Goal: Task Accomplishment & Management: Manage account settings

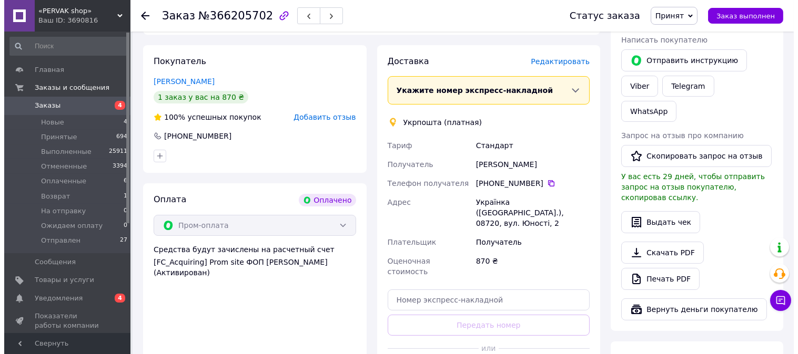
scroll to position [117, 0]
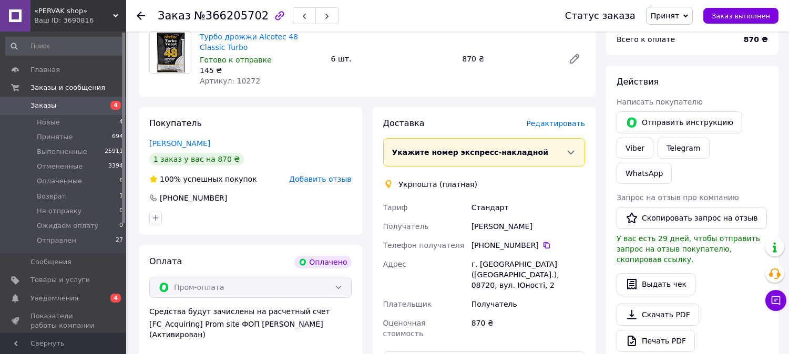
click at [550, 125] on span "Редактировать" at bounding box center [555, 123] width 59 height 8
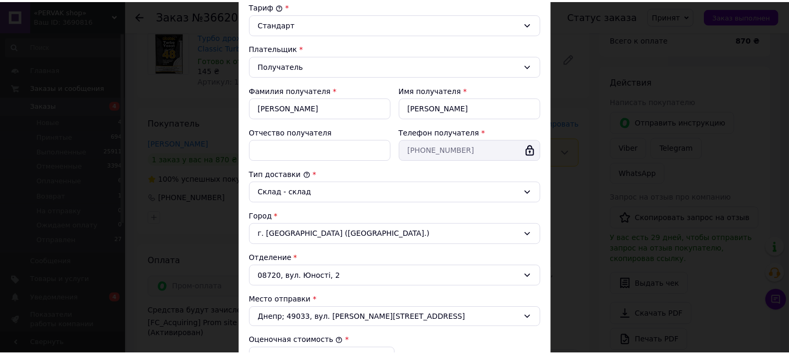
scroll to position [292, 0]
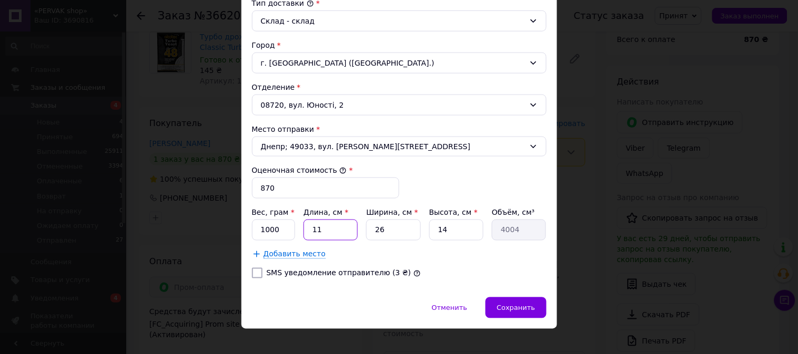
click at [327, 224] on input "11" at bounding box center [330, 230] width 54 height 21
type input "20"
type input "2"
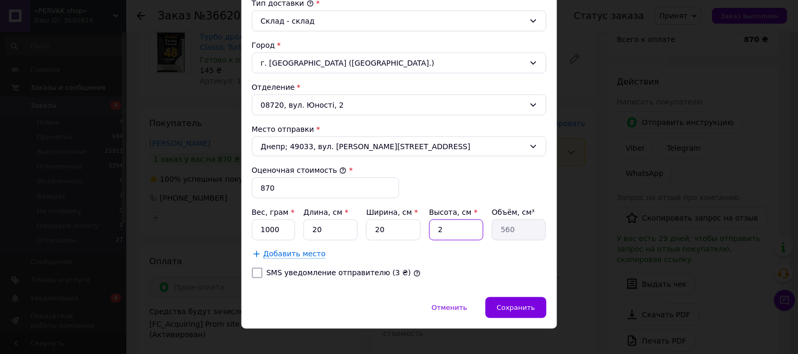
type input "800"
type input "10"
type input "4000"
type input "10"
click at [522, 301] on div "Сохранить" at bounding box center [515, 308] width 60 height 21
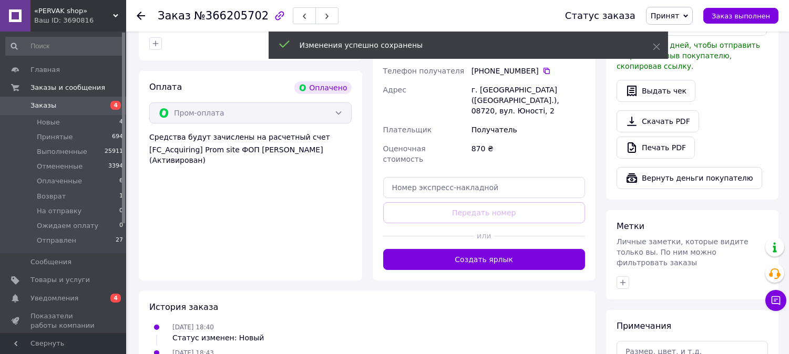
scroll to position [350, 0]
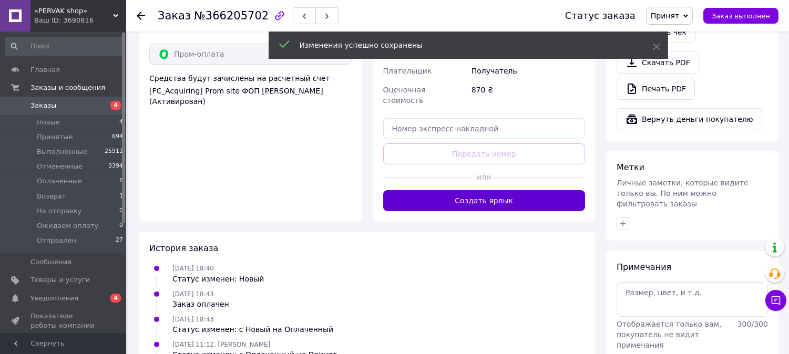
click at [528, 190] on button "Создать ярлык" at bounding box center [484, 200] width 202 height 21
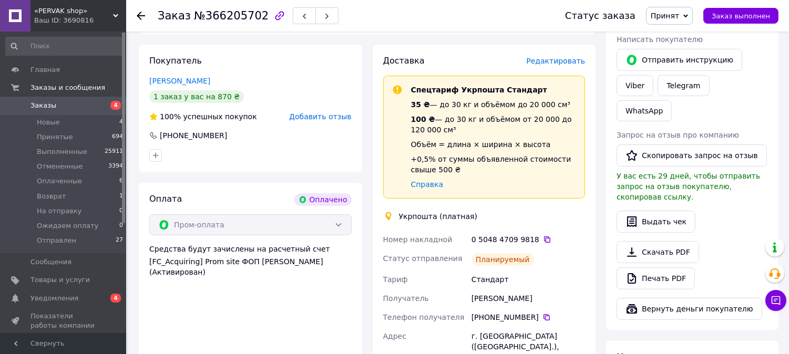
scroll to position [234, 0]
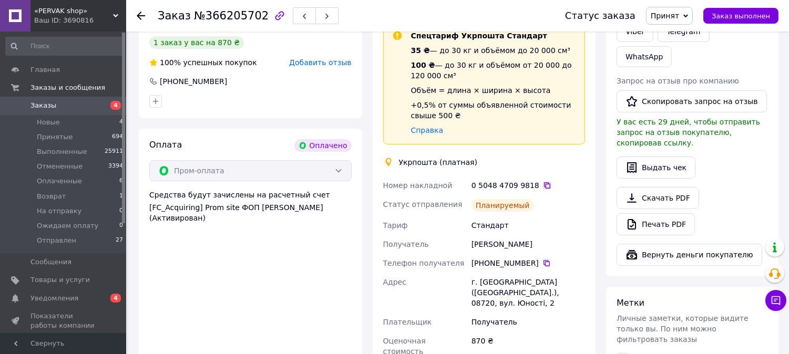
click at [544, 184] on icon at bounding box center [547, 186] width 6 height 6
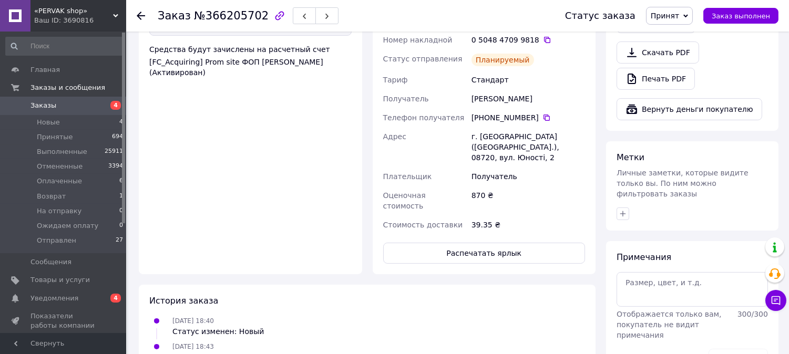
scroll to position [409, 0]
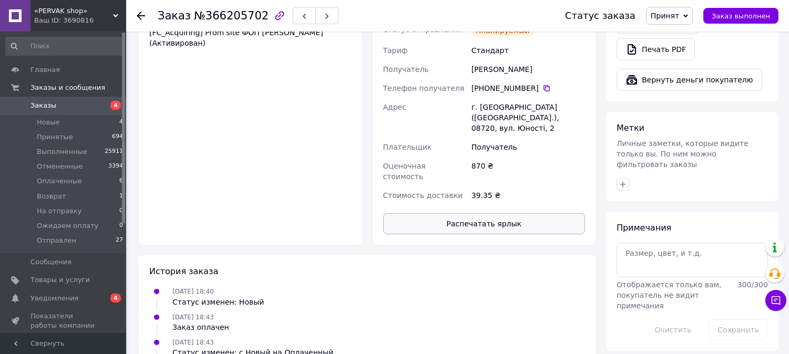
click at [483, 214] on button "Распечатать ярлык" at bounding box center [484, 224] width 202 height 21
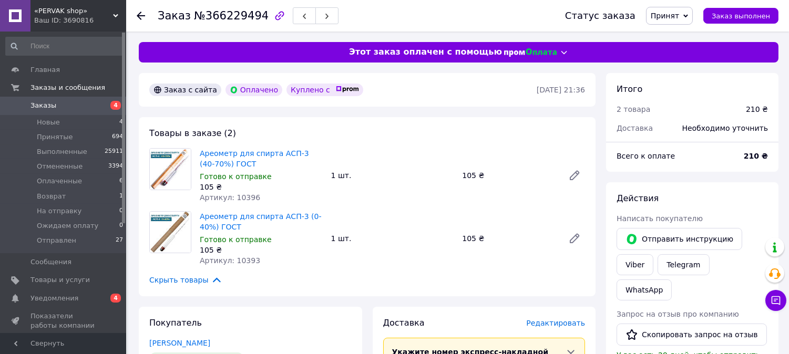
scroll to position [355, 0]
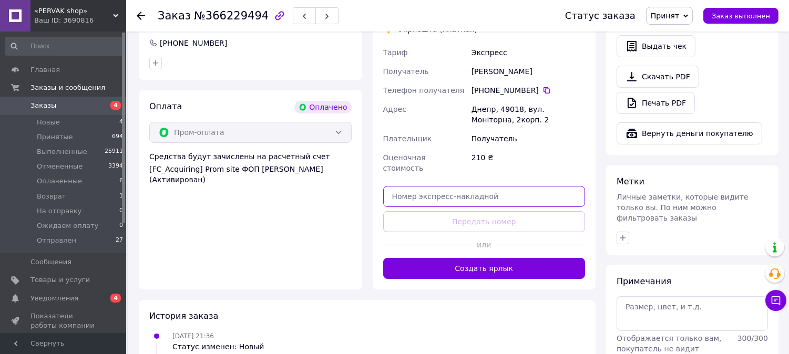
click at [498, 186] on input "text" at bounding box center [484, 196] width 202 height 21
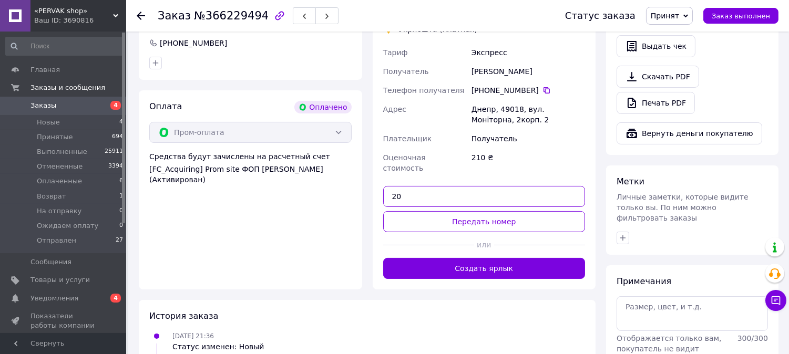
type input "20"
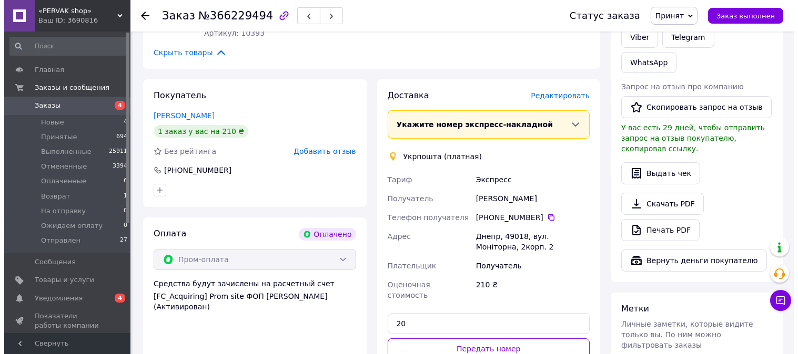
scroll to position [180, 0]
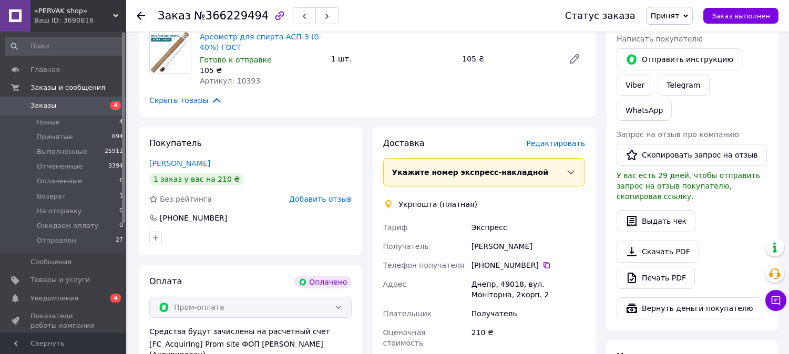
click at [554, 140] on span "Редактировать" at bounding box center [555, 143] width 59 height 8
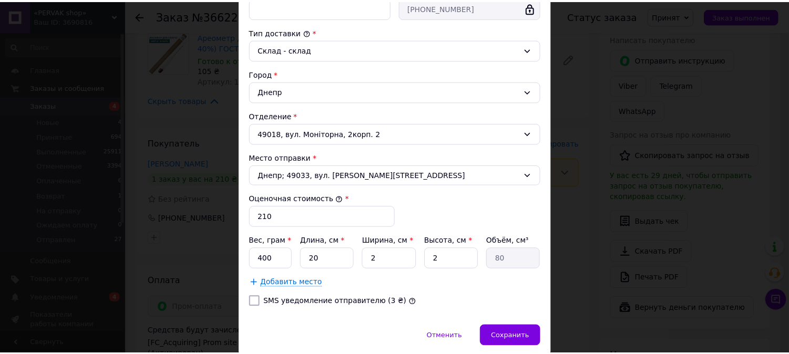
scroll to position [304, 0]
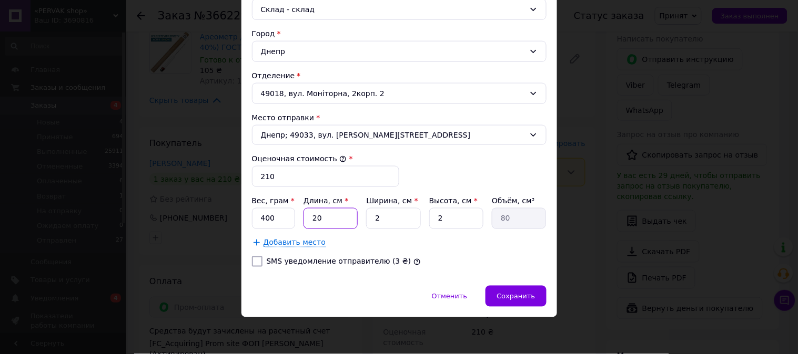
click at [322, 222] on input "20" at bounding box center [330, 218] width 54 height 21
click at [374, 221] on input "2" at bounding box center [393, 218] width 54 height 21
type input "20"
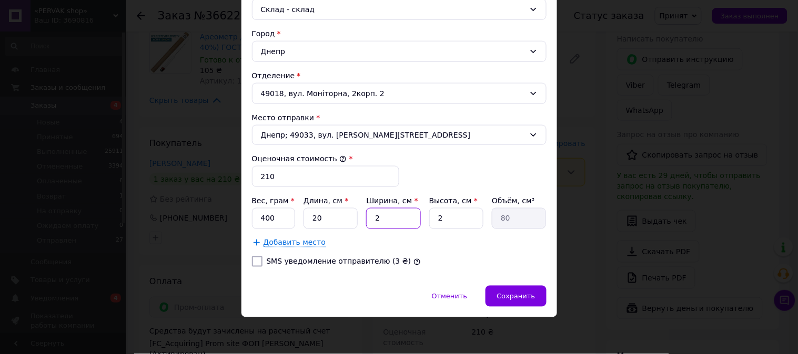
type input "800"
type input "20"
type input "8000"
type input "20"
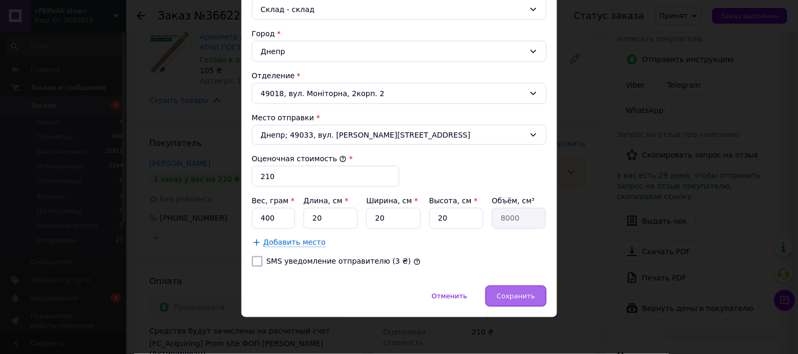
click at [540, 301] on div "Сохранить" at bounding box center [515, 296] width 60 height 21
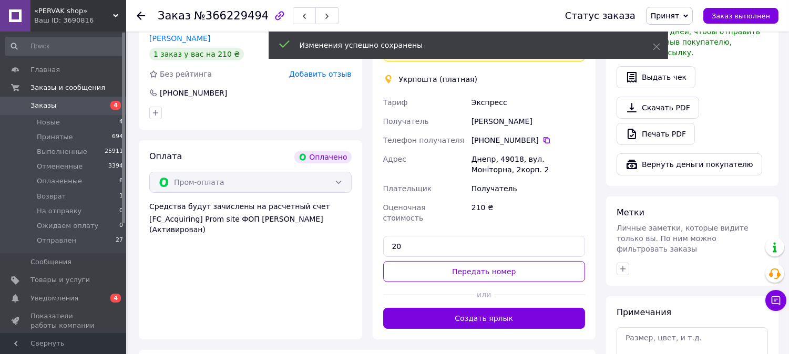
scroll to position [355, 0]
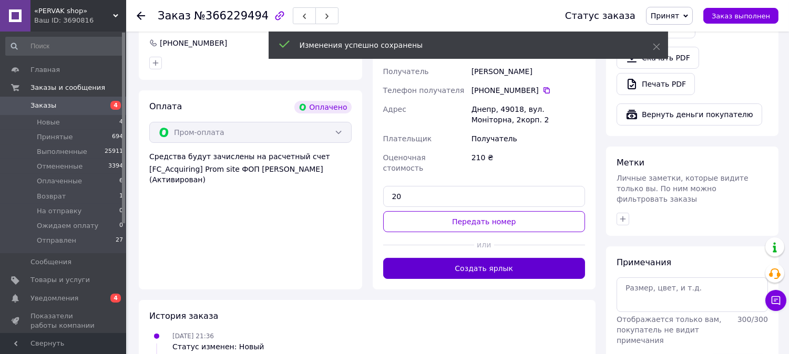
click at [522, 258] on button "Создать ярлык" at bounding box center [484, 268] width 202 height 21
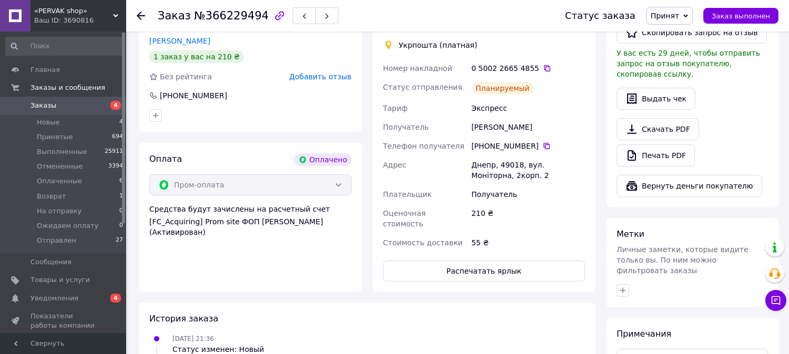
scroll to position [297, 0]
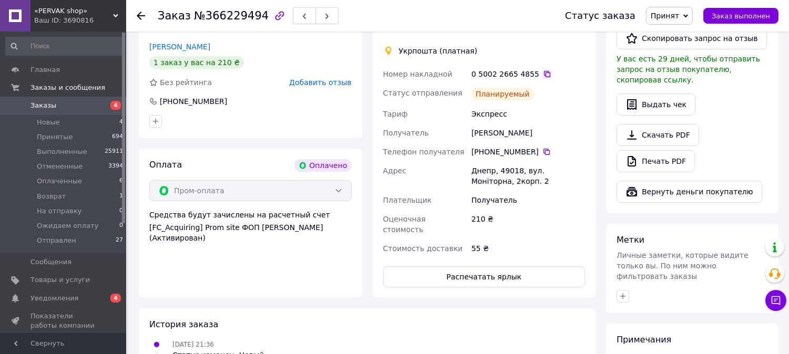
click at [543, 72] on icon at bounding box center [547, 74] width 8 height 8
click at [505, 269] on button "Распечатать ярлык" at bounding box center [484, 277] width 202 height 21
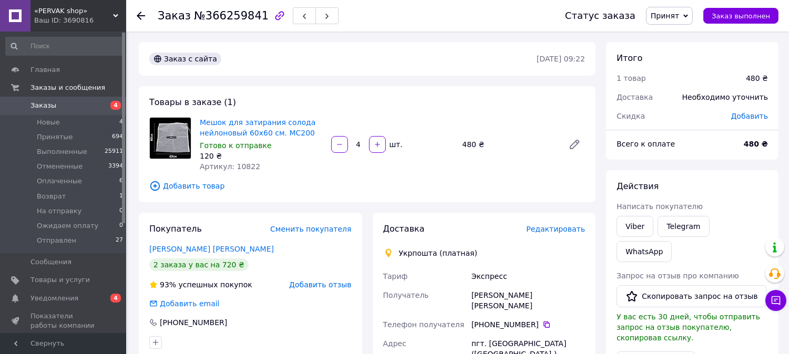
click at [572, 225] on span "Редактировать" at bounding box center [555, 229] width 59 height 8
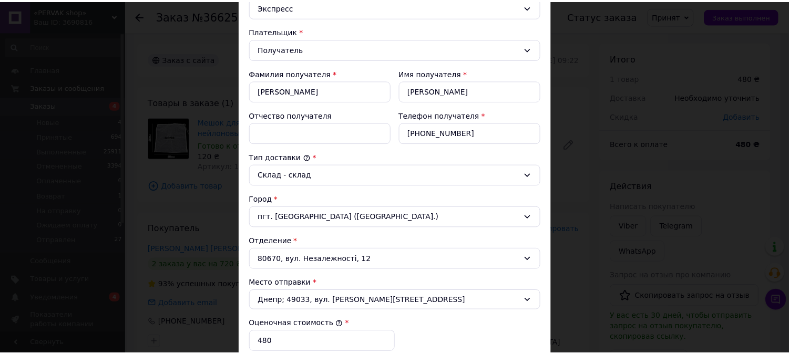
scroll to position [342, 0]
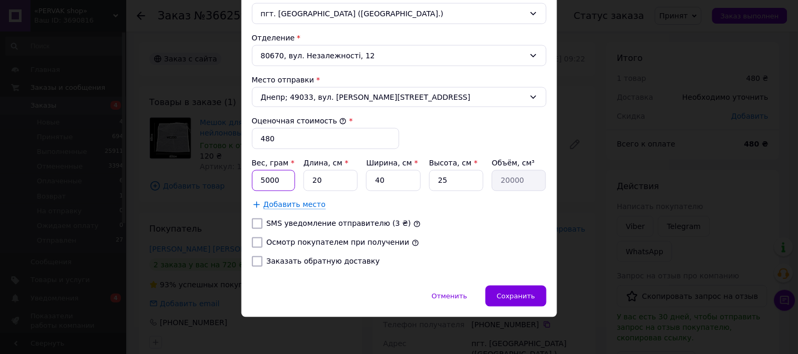
click at [276, 171] on input "5000" at bounding box center [274, 180] width 44 height 21
type input "200"
type input "2"
type input "2000"
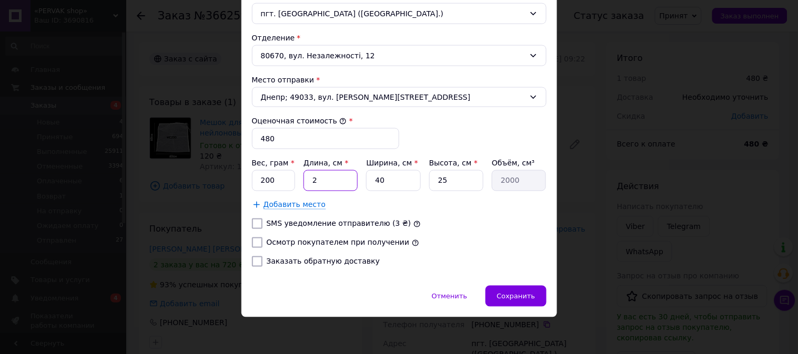
type input "20"
type input "20000"
type input "2"
type input "1000"
type input "20"
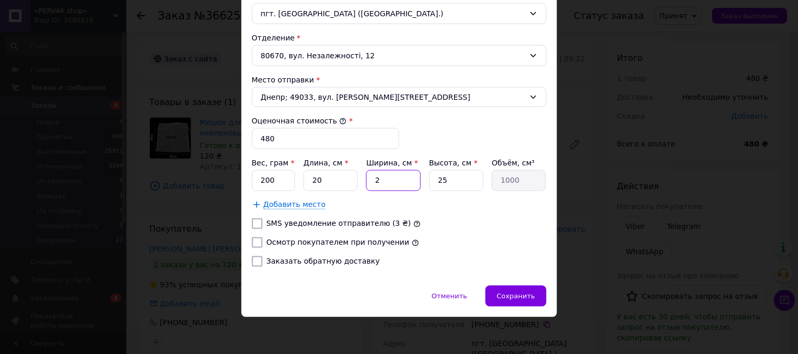
type input "10000"
type input "20"
type input "1"
type input "400"
type input "10"
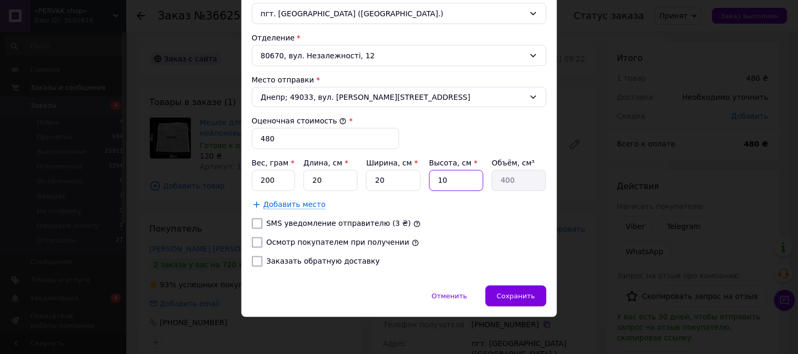
type input "4000"
type input "10"
click at [298, 239] on label "Осмотр покупателем при получении" at bounding box center [338, 243] width 143 height 8
click at [262, 239] on input "Осмотр покупателем при получении" at bounding box center [257, 243] width 11 height 11
checkbox input "true"
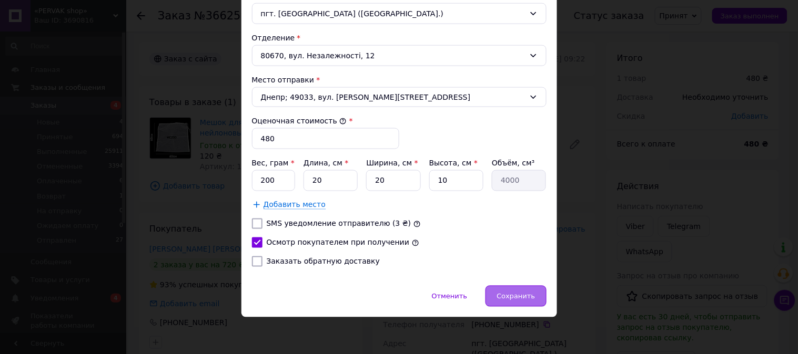
click at [533, 293] on span "Сохранить" at bounding box center [515, 297] width 38 height 8
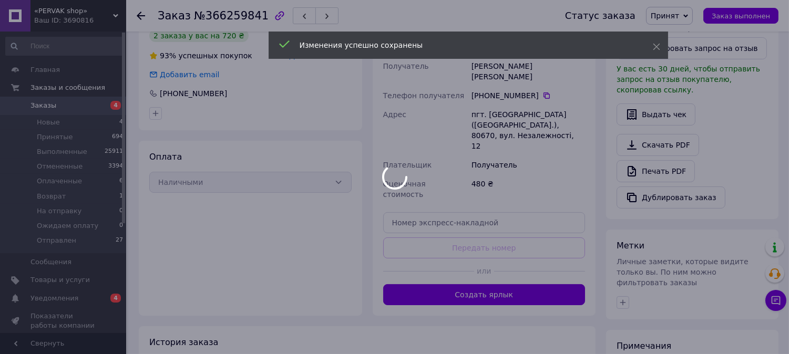
scroll to position [234, 0]
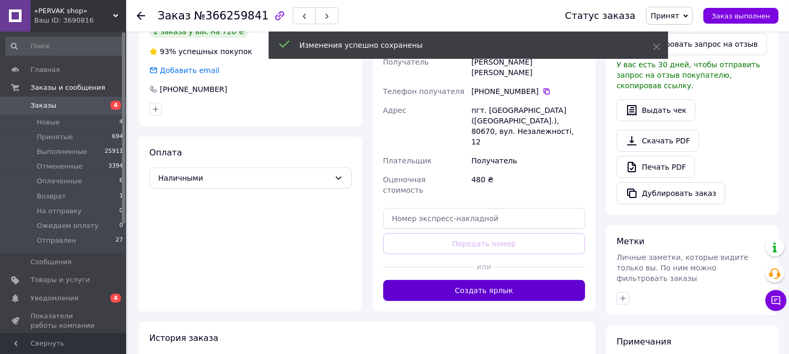
click at [520, 280] on button "Создать ярлык" at bounding box center [484, 290] width 202 height 21
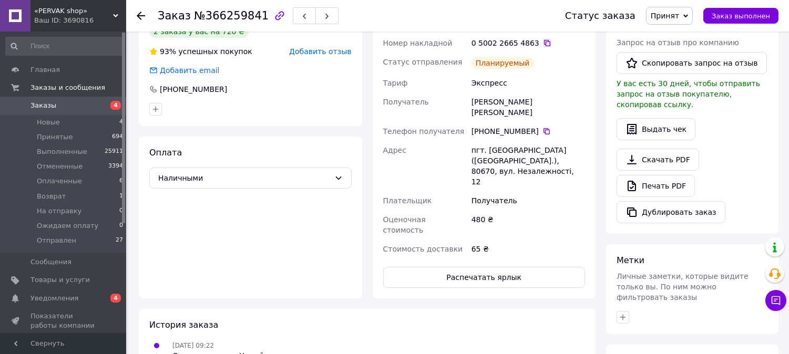
click at [544, 44] on icon at bounding box center [547, 43] width 6 height 6
click at [495, 267] on button "Распечатать ярлык" at bounding box center [484, 277] width 202 height 21
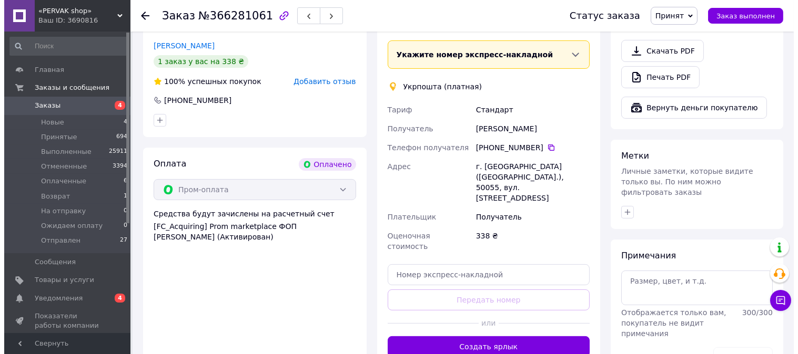
scroll to position [292, 0]
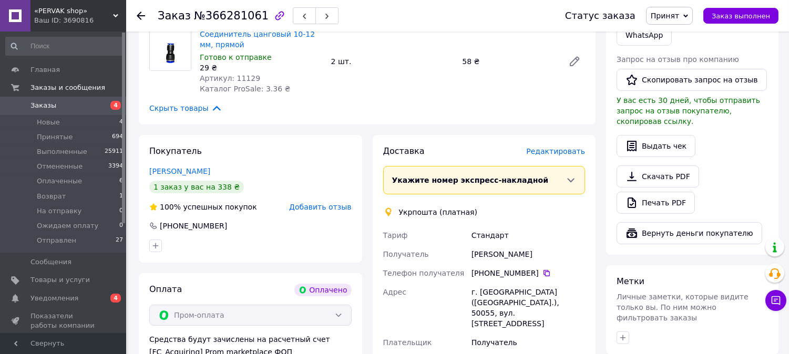
click at [561, 147] on span "Редактировать" at bounding box center [555, 151] width 59 height 8
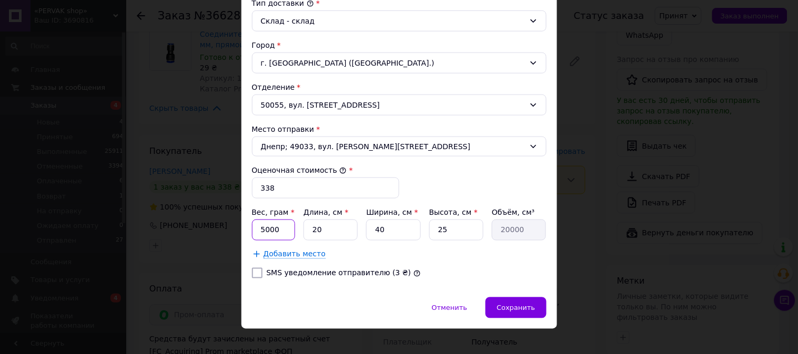
click at [290, 232] on input "5000" at bounding box center [274, 230] width 44 height 21
type input "400"
type input "2"
type input "2000"
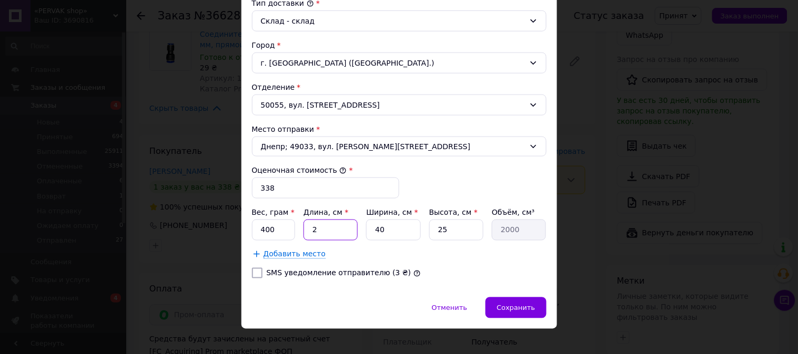
type input "20"
type input "20000"
type input "2"
type input "1000"
type input "20"
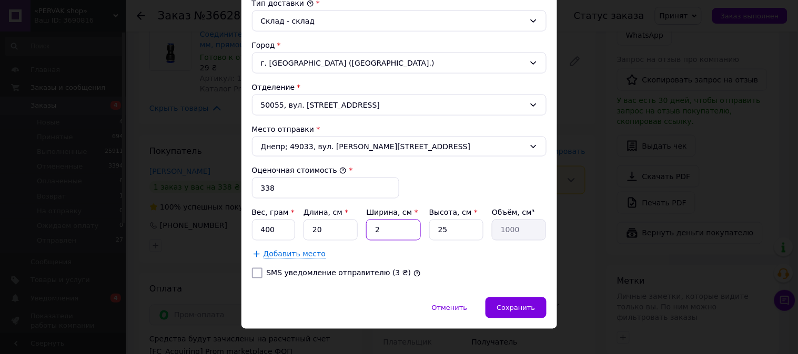
type input "10000"
type input "20"
type input "1"
type input "400"
type input "10"
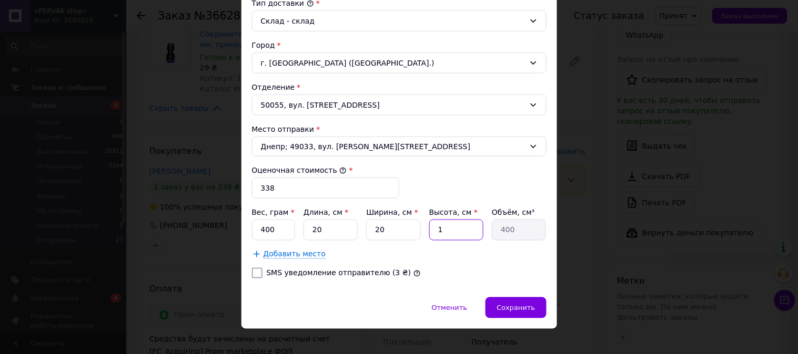
type input "4000"
type input "10"
click at [528, 309] on span "Сохранить" at bounding box center [515, 309] width 38 height 8
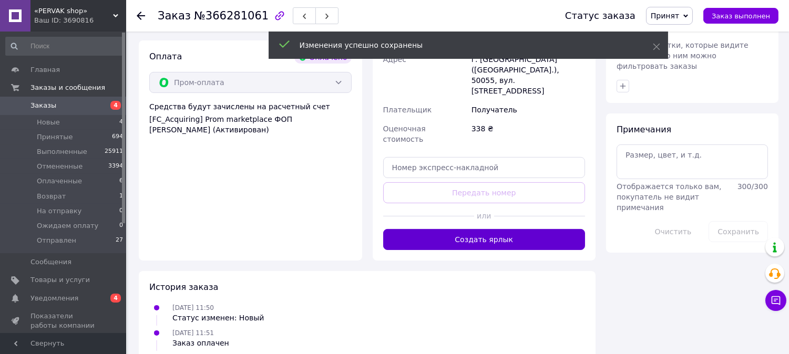
scroll to position [526, 0]
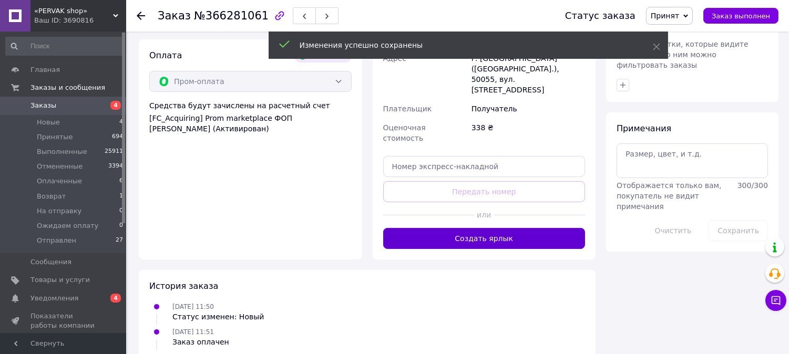
click at [502, 228] on button "Создать ярлык" at bounding box center [484, 238] width 202 height 21
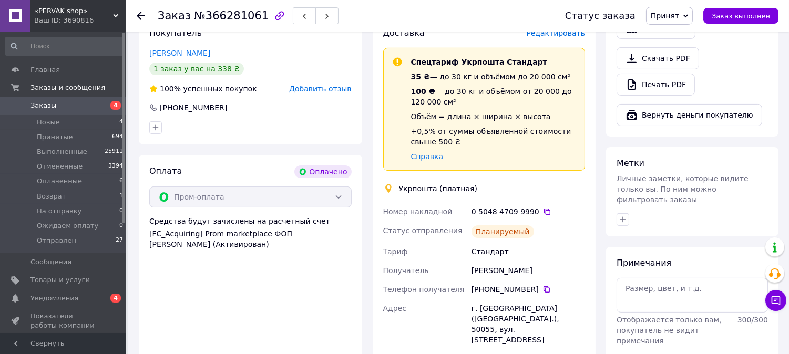
scroll to position [409, 0]
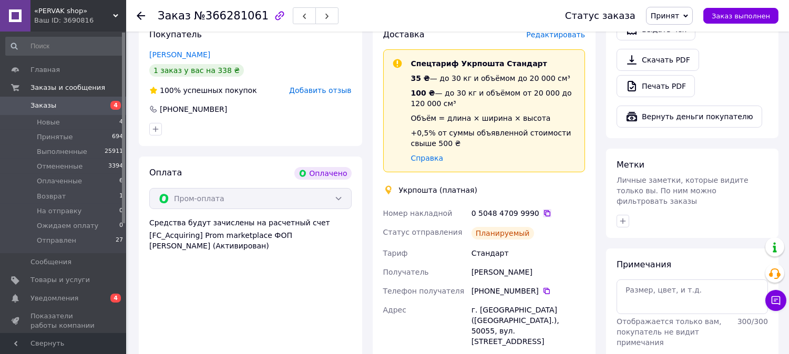
click at [543, 209] on icon at bounding box center [547, 213] width 8 height 8
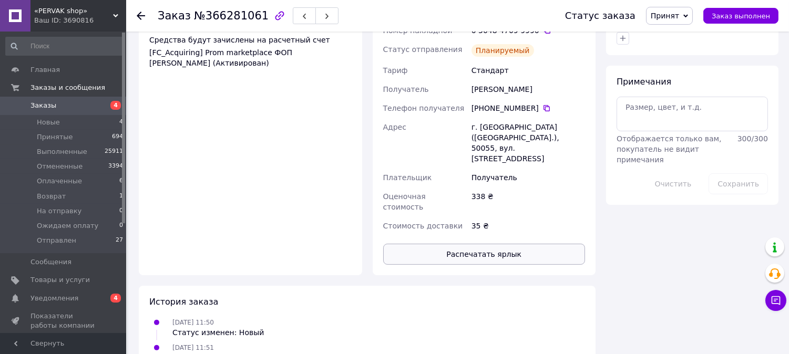
scroll to position [643, 0]
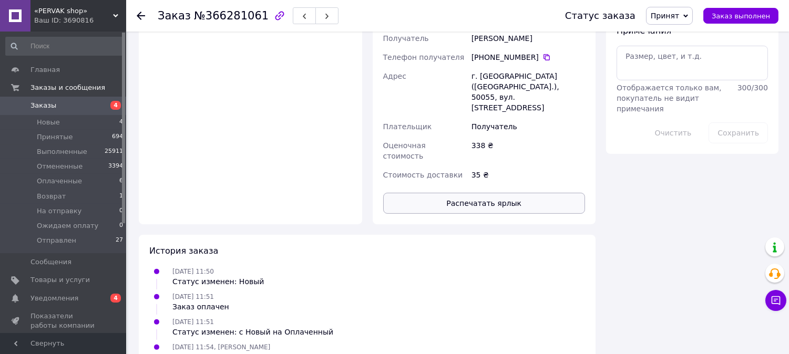
click at [490, 193] on button "Распечатать ярлык" at bounding box center [484, 203] width 202 height 21
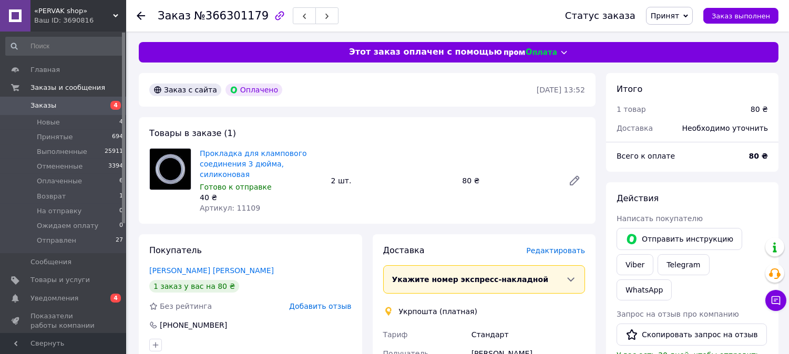
click at [552, 247] on span "Редактировать" at bounding box center [555, 251] width 59 height 8
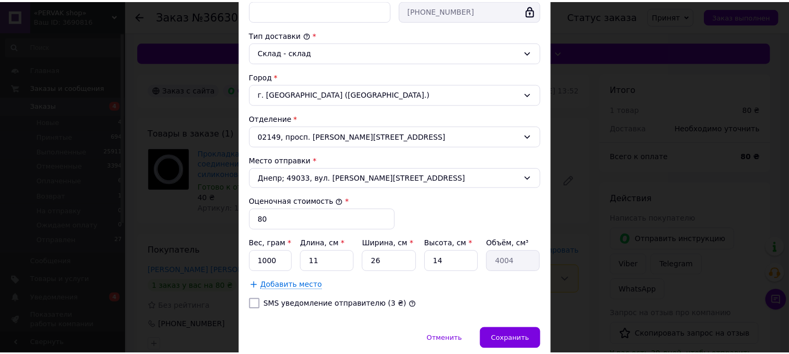
scroll to position [304, 0]
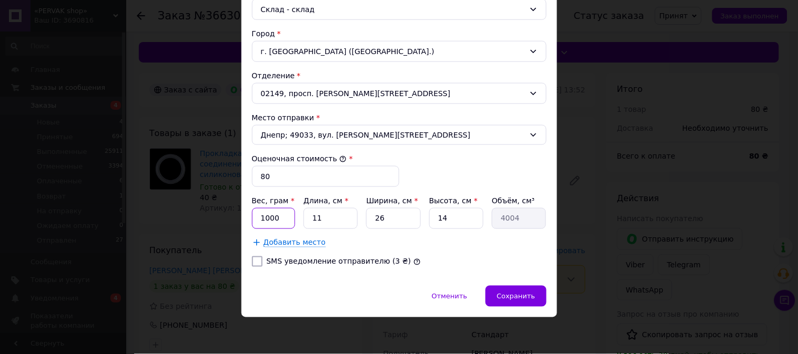
click at [280, 217] on input "1000" at bounding box center [274, 218] width 44 height 21
type input "200"
type input "2"
type input "728"
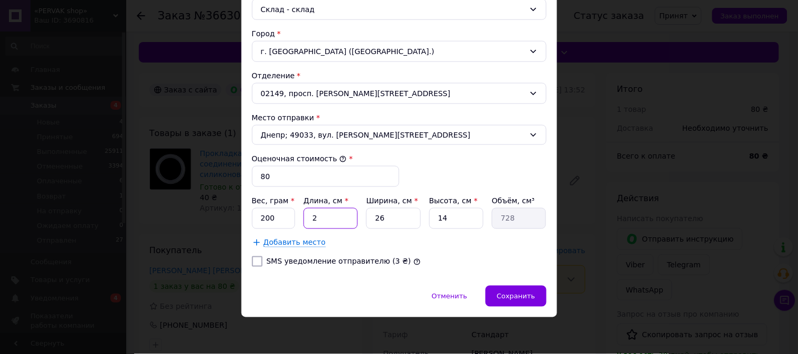
type input "20"
type input "7280"
type input "20"
type input "2"
type input "560"
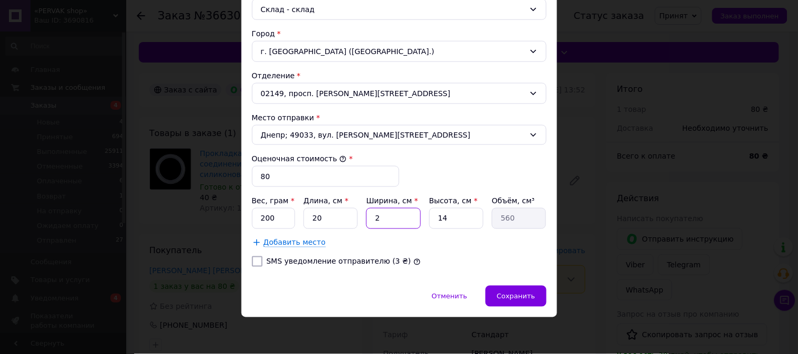
type input "20"
type input "5600"
type input "20"
type input "5"
type input "2000"
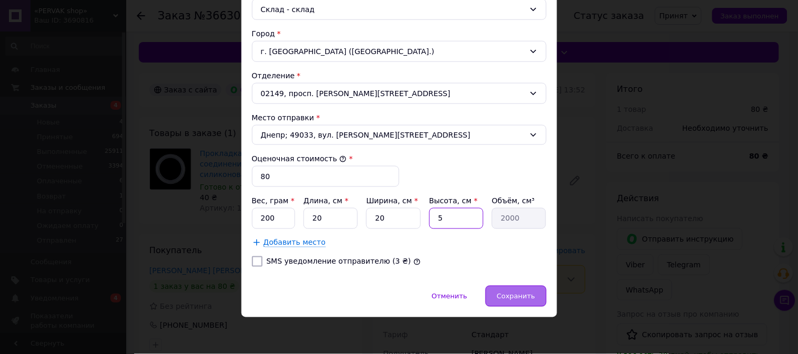
type input "5"
click at [516, 296] on span "Сохранить" at bounding box center [515, 297] width 38 height 8
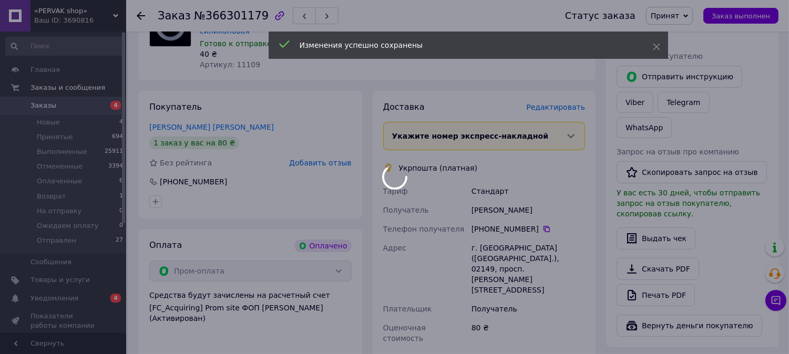
scroll to position [292, 0]
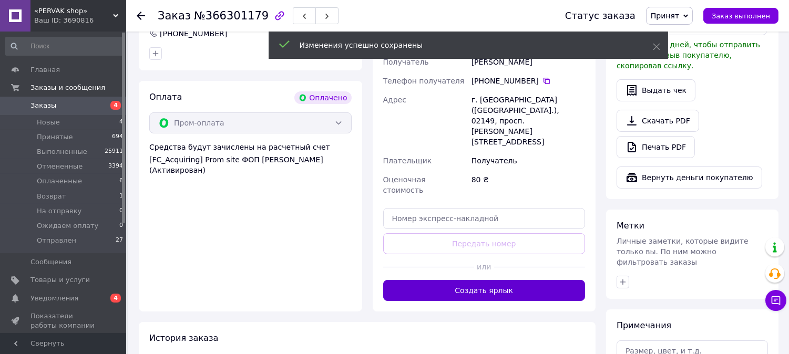
click at [496, 280] on button "Создать ярлык" at bounding box center [484, 290] width 202 height 21
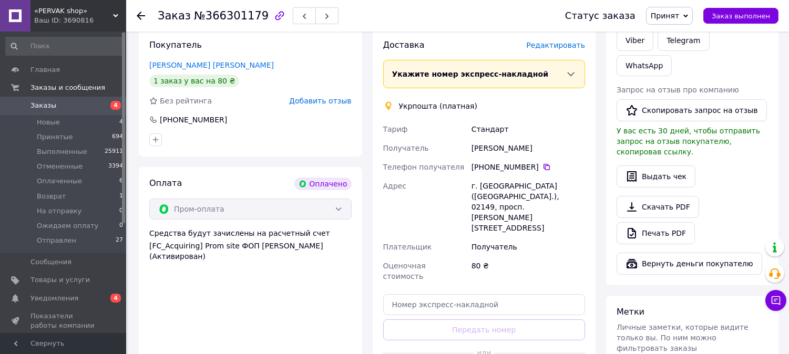
scroll to position [117, 0]
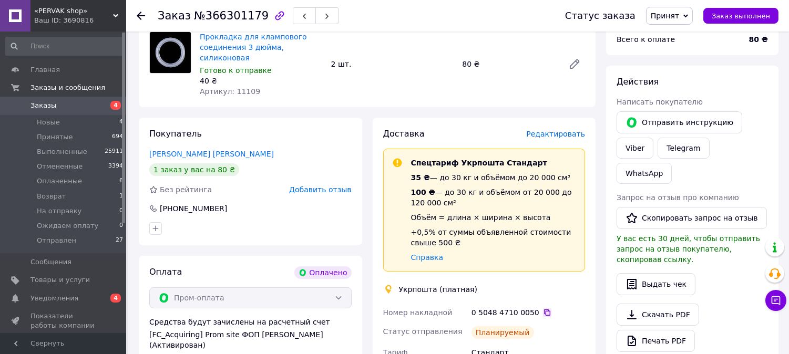
click at [543, 309] on icon at bounding box center [547, 313] width 8 height 8
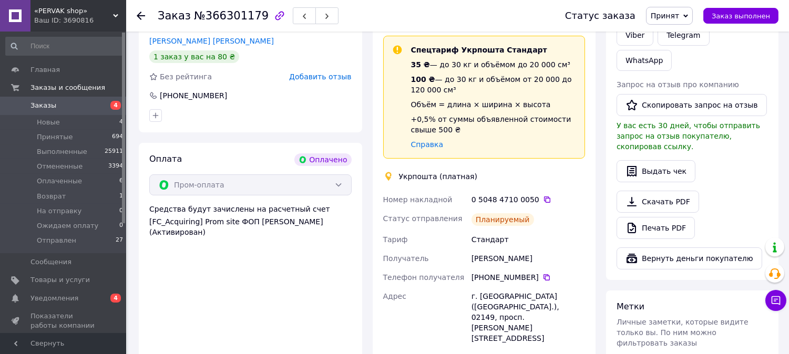
scroll to position [409, 0]
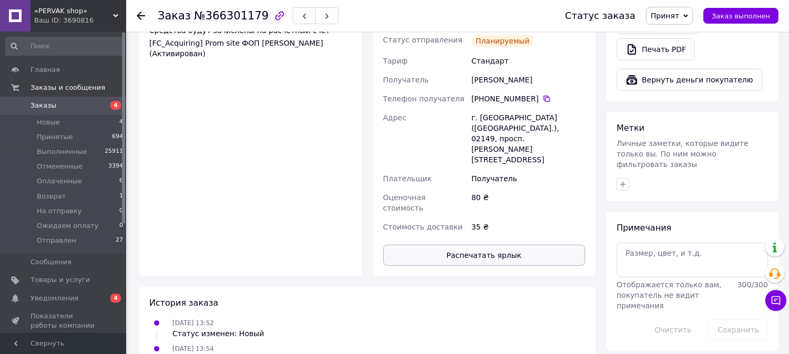
click at [490, 245] on button "Распечатать ярлык" at bounding box center [484, 255] width 202 height 21
